Goal: Information Seeking & Learning: Learn about a topic

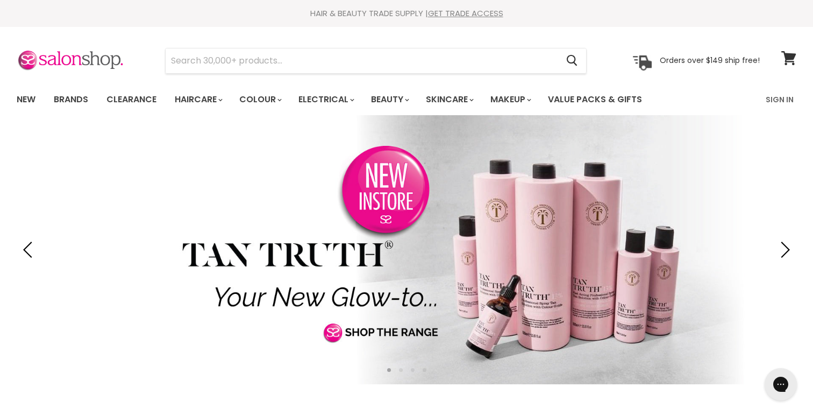
click at [72, 96] on link "Brands" at bounding box center [71, 99] width 51 height 23
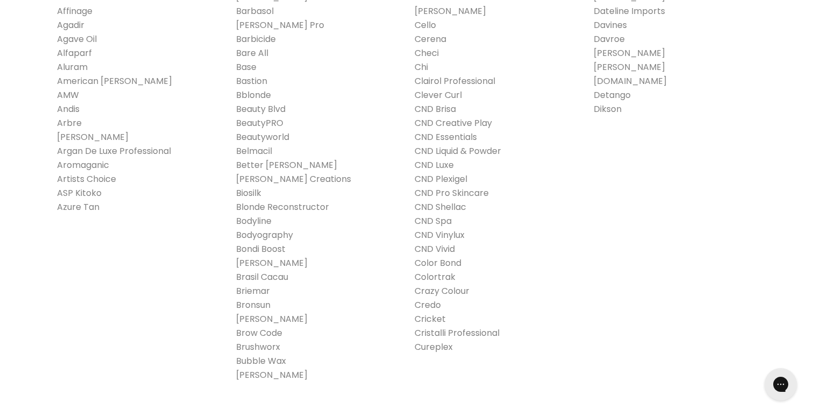
scroll to position [302, 0]
click at [431, 95] on link "Clever Curl" at bounding box center [438, 94] width 47 height 12
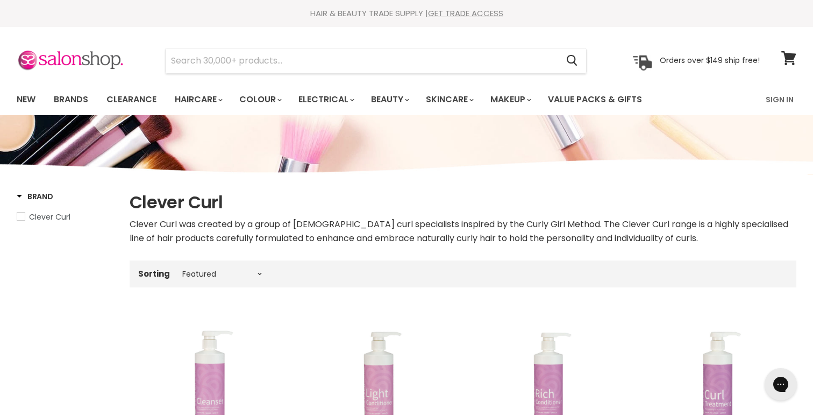
click at [204, 278] on div "Sorting Best selling Featured Price, low to high Price, high to low Alphabetica…" at bounding box center [463, 274] width 667 height 18
click at [199, 269] on select "Best selling Featured Price, low to high Price, high to low Alphabetically, A-Z…" at bounding box center [222, 273] width 90 height 9
select select "created-descending"
click at [177, 269] on select "Best selling Featured Price, low to high Price, high to low Alphabetically, A-Z…" at bounding box center [222, 273] width 90 height 9
select select "created-descending"
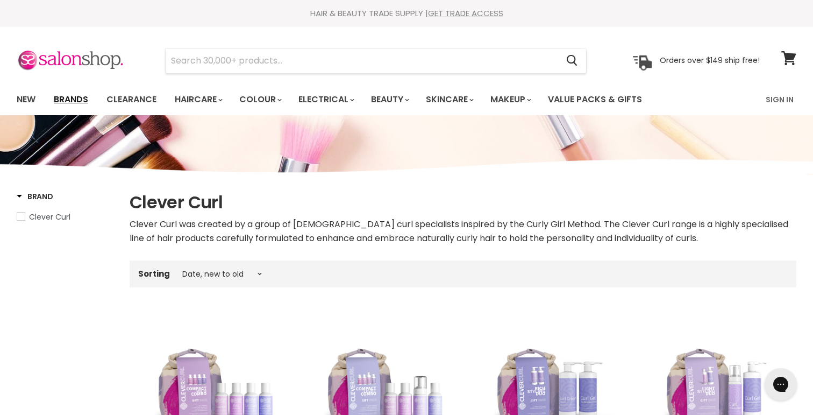
click at [65, 95] on link "Brands" at bounding box center [71, 99] width 51 height 23
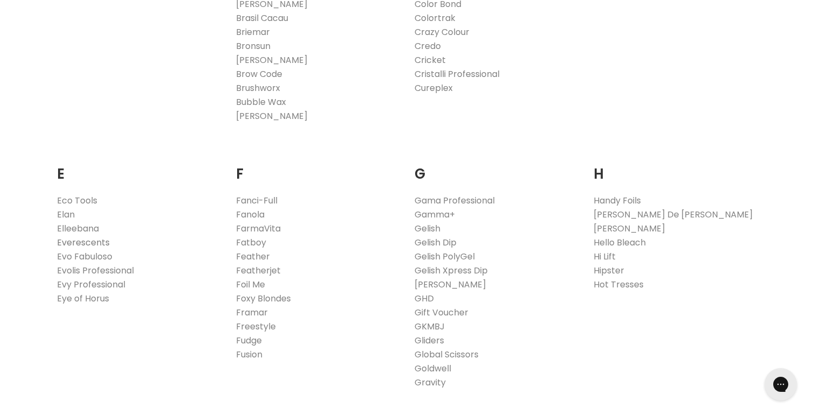
click at [79, 241] on link "Everescents" at bounding box center [83, 242] width 53 height 12
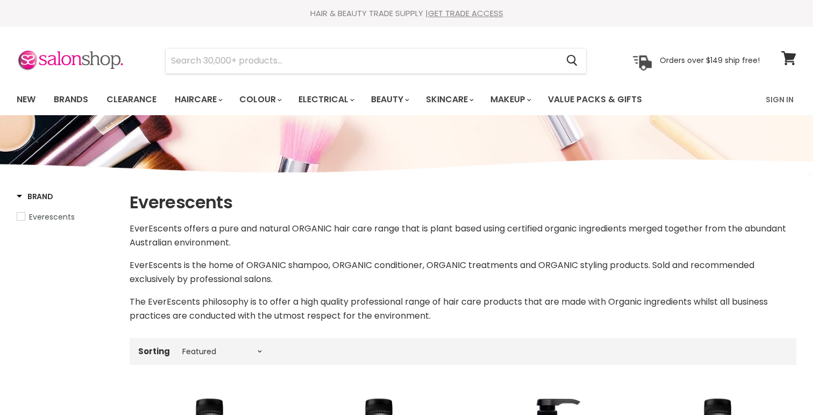
click at [214, 343] on div "Sorting Best selling Featured Price, low to high Price, high to low Alphabetica…" at bounding box center [463, 351] width 667 height 18
click at [195, 352] on select "Best selling Featured Price, low to high Price, high to low Alphabetically, A-Z…" at bounding box center [222, 351] width 90 height 9
select select "created-descending"
click at [177, 347] on select "Best selling Featured Price, low to high Price, high to low Alphabetically, A-Z…" at bounding box center [222, 351] width 90 height 9
select select "created-descending"
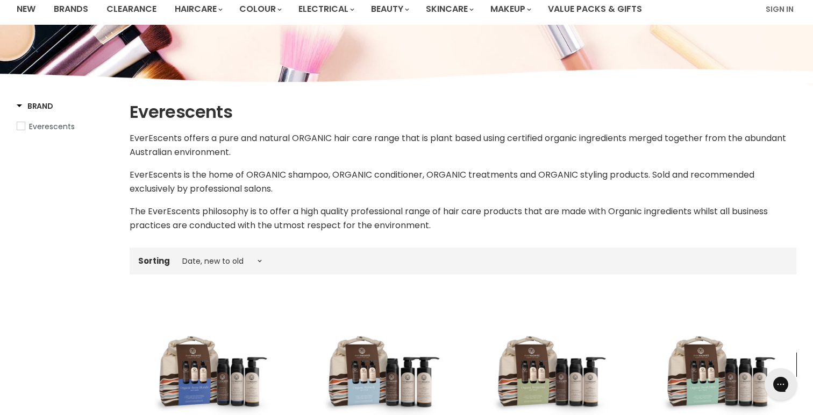
scroll to position [39, 0]
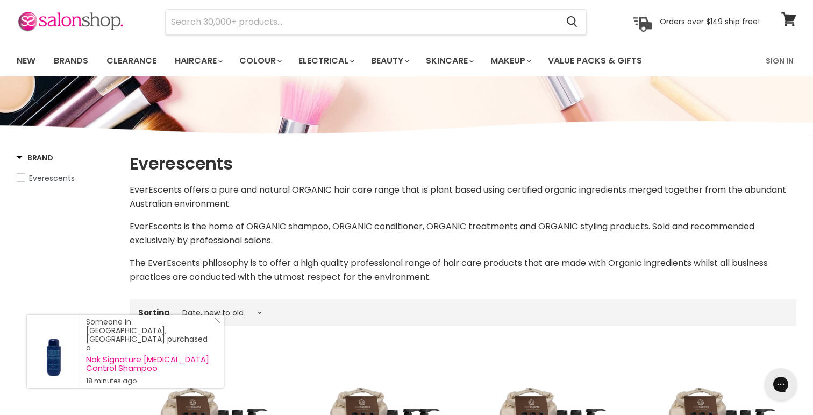
drag, startPoint x: 307, startPoint y: 282, endPoint x: 228, endPoint y: 1, distance: 292.0
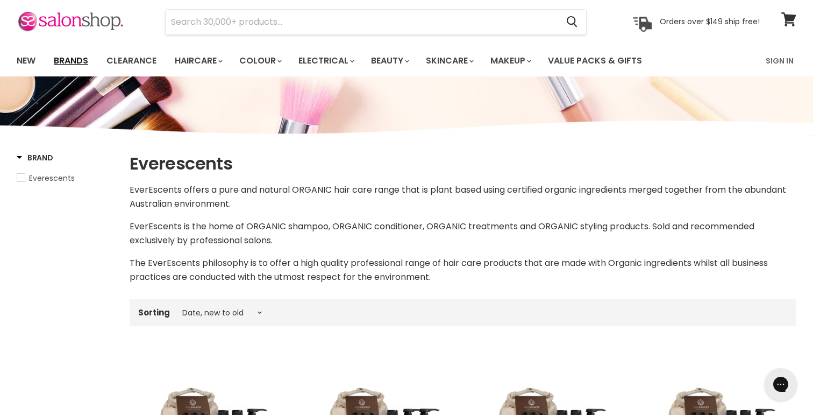
click at [69, 61] on link "Brands" at bounding box center [71, 60] width 51 height 23
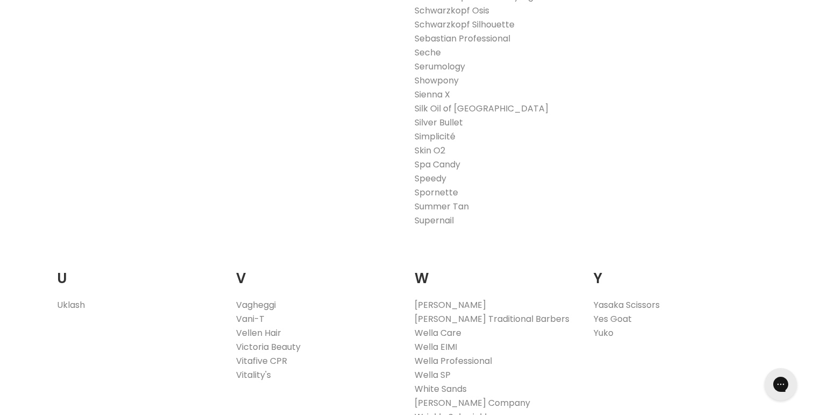
scroll to position [1913, 0]
click at [269, 357] on link "Vitafive CPR" at bounding box center [261, 360] width 51 height 12
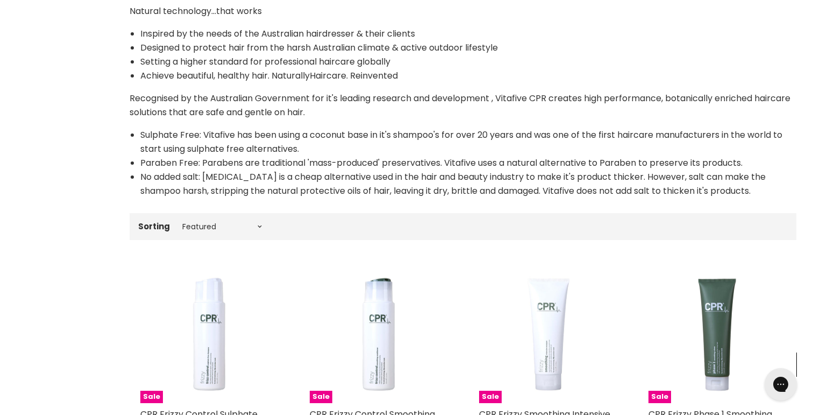
click at [220, 221] on div "Sorting Best selling Featured Price, low to high Price, high to low Alphabetica…" at bounding box center [463, 226] width 667 height 18
click at [207, 226] on select "Best selling Featured Price, low to high Price, high to low Alphabetically, A-Z…" at bounding box center [222, 226] width 90 height 9
select select "created-descending"
click at [177, 222] on select "Best selling Featured Price, low to high Price, high to low Alphabetically, A-Z…" at bounding box center [222, 226] width 90 height 9
select select "created-descending"
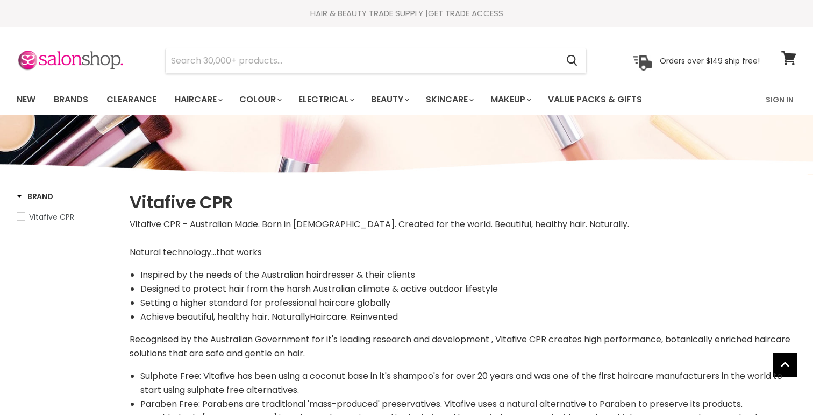
select select "created-descending"
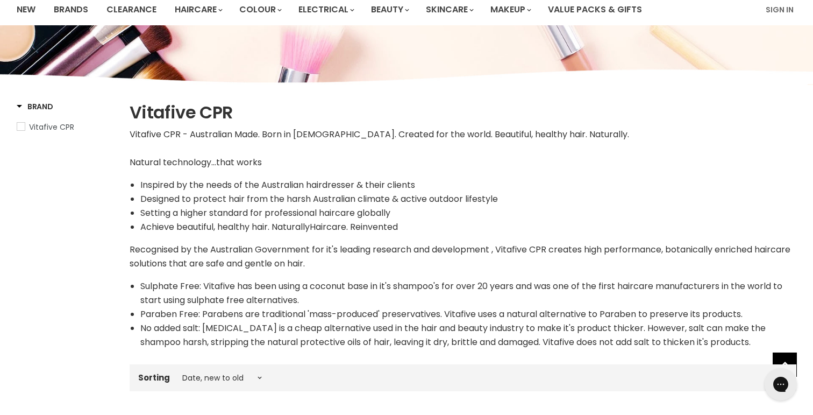
scroll to position [70, 0]
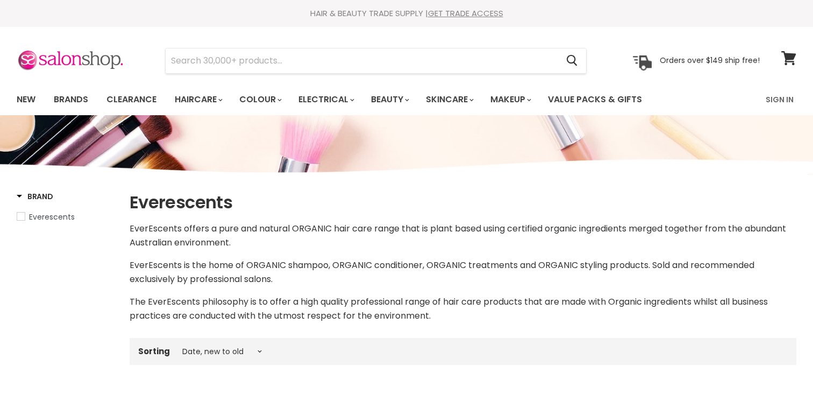
select select "created-descending"
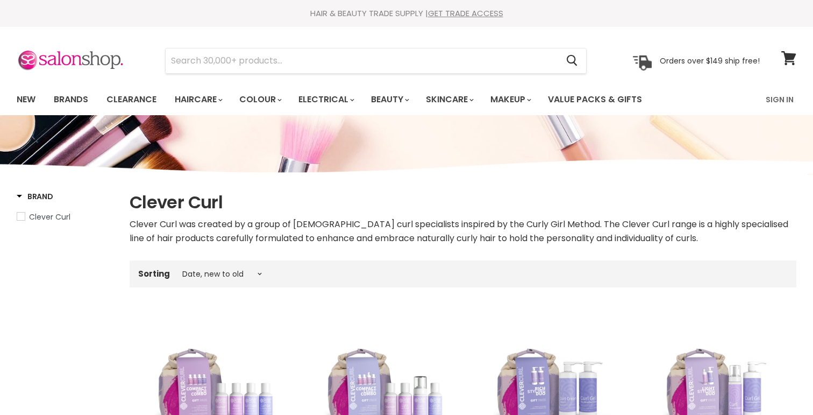
select select "created-descending"
